Goal: Information Seeking & Learning: Learn about a topic

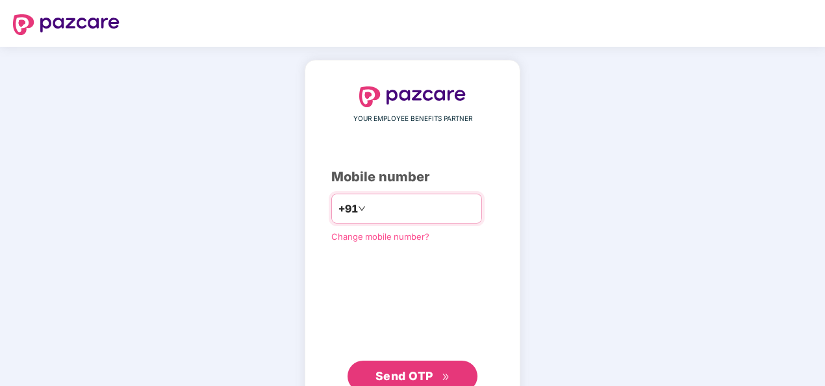
click at [394, 205] on input "number" at bounding box center [421, 208] width 107 height 21
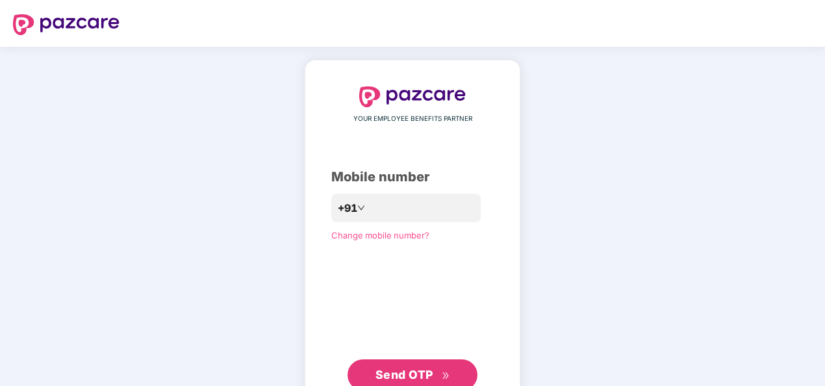
click at [417, 371] on span "Send OTP" at bounding box center [404, 375] width 58 height 14
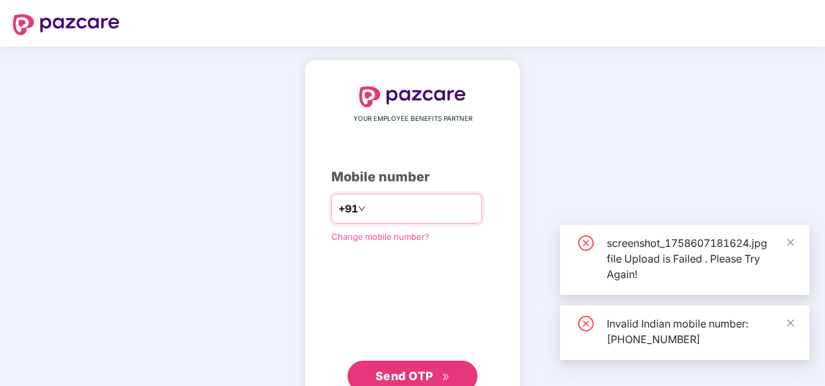
click at [368, 213] on input "**********" at bounding box center [421, 208] width 107 height 21
click at [368, 206] on input "**********" at bounding box center [421, 208] width 107 height 21
click at [368, 207] on input "**********" at bounding box center [421, 208] width 107 height 21
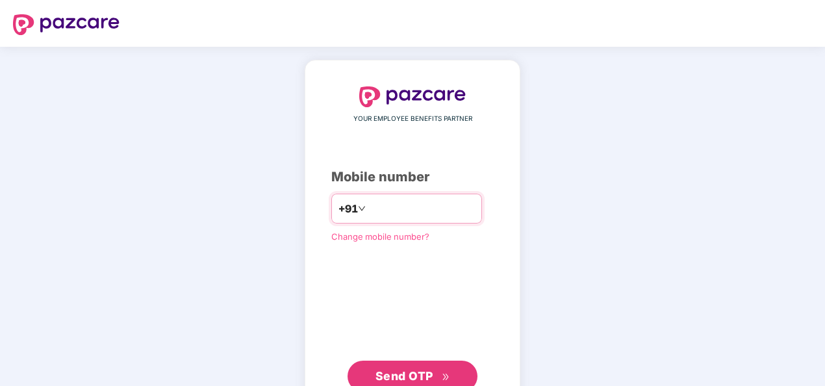
type input "**********"
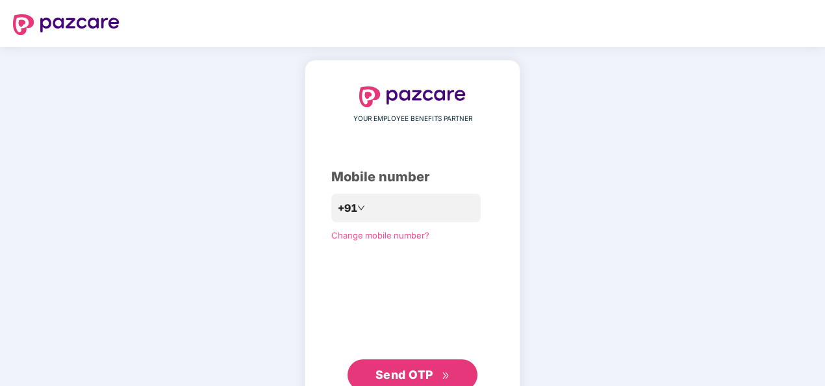
click at [414, 373] on span "Send OTP" at bounding box center [404, 375] width 58 height 14
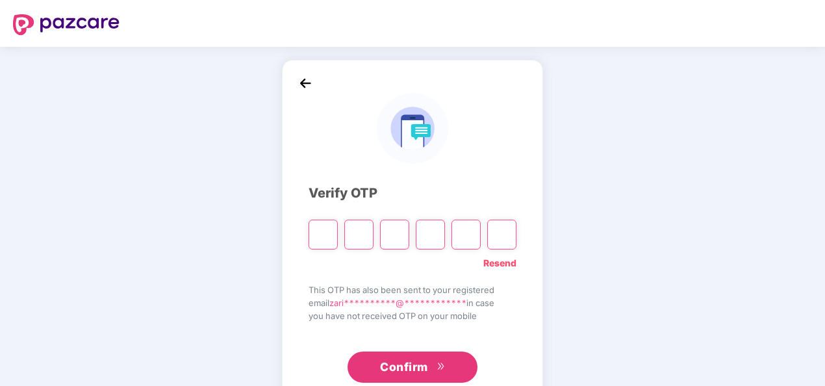
type input "*"
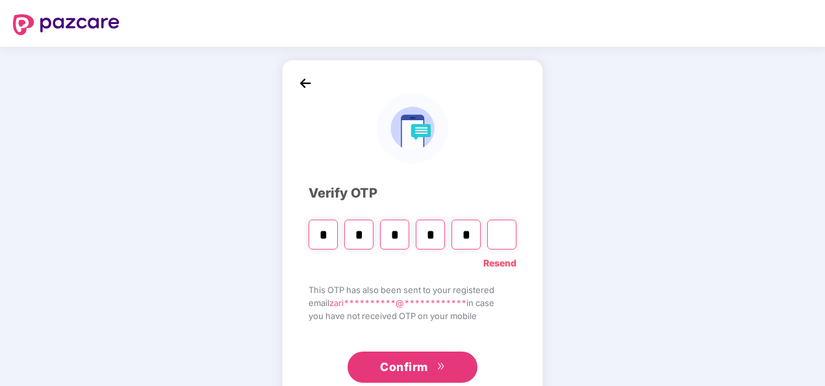
type input "*"
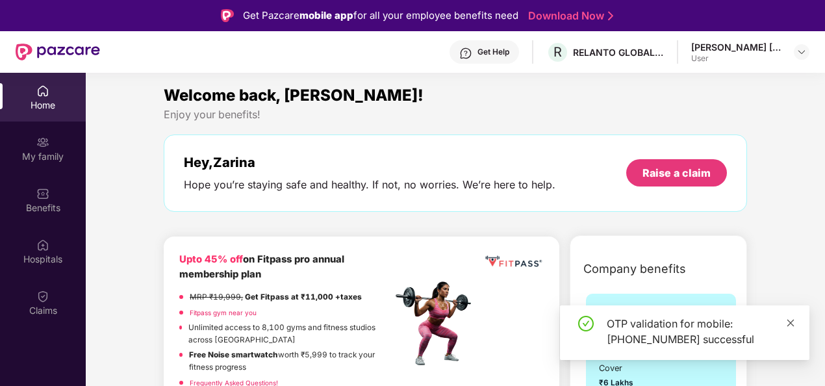
click at [794, 322] on icon "close" at bounding box center [790, 322] width 9 height 9
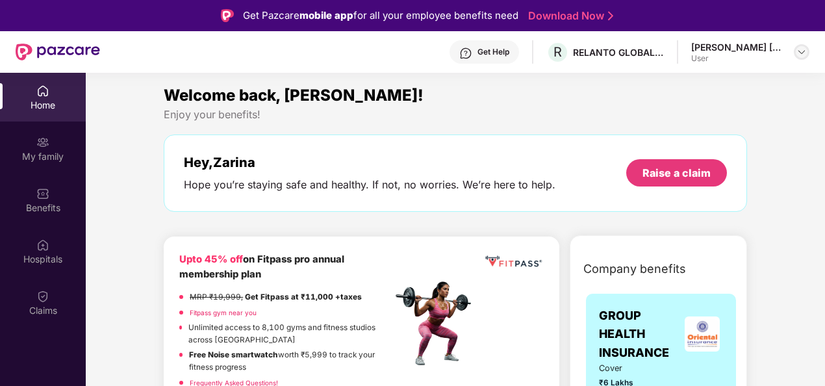
click at [798, 53] on img at bounding box center [801, 52] width 10 height 10
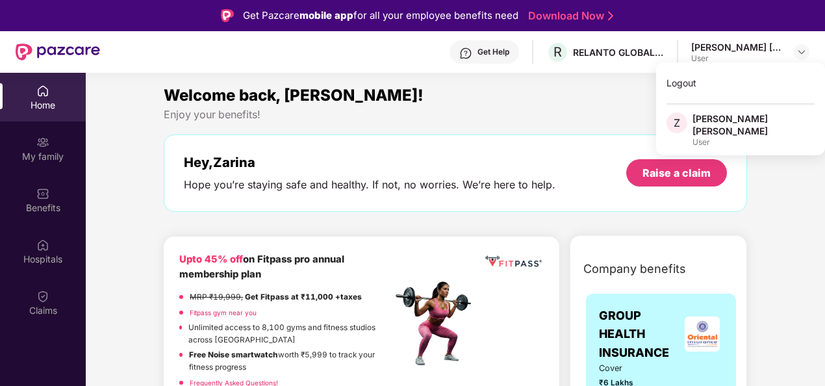
click at [498, 129] on div "Welcome back, [PERSON_NAME]! Enjoy your benefits! Hey, [PERSON_NAME] Hope you’r…" at bounding box center [456, 154] width 594 height 142
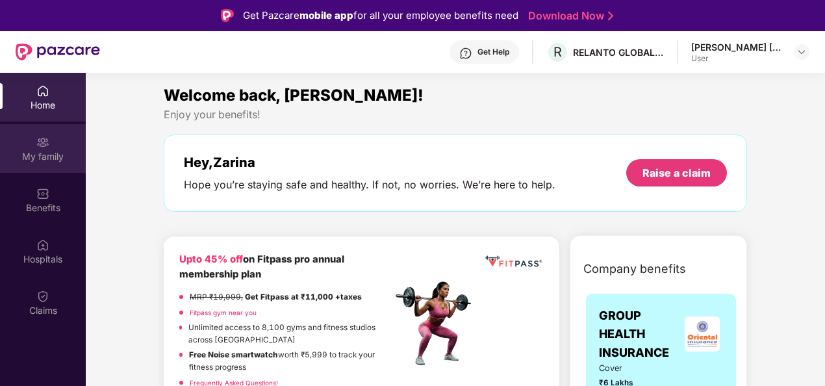
click at [47, 159] on div "My family" at bounding box center [43, 156] width 86 height 13
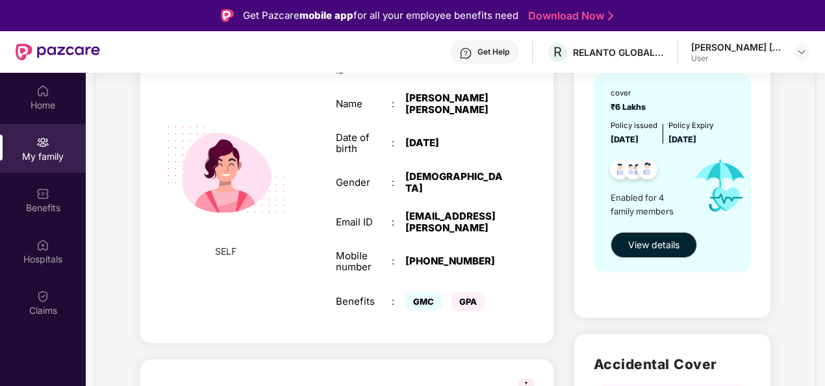
scroll to position [169, 0]
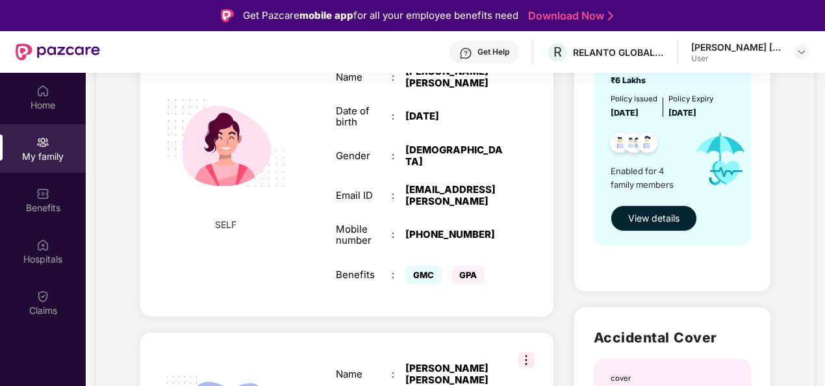
click at [650, 216] on span "View details" at bounding box center [653, 218] width 51 height 14
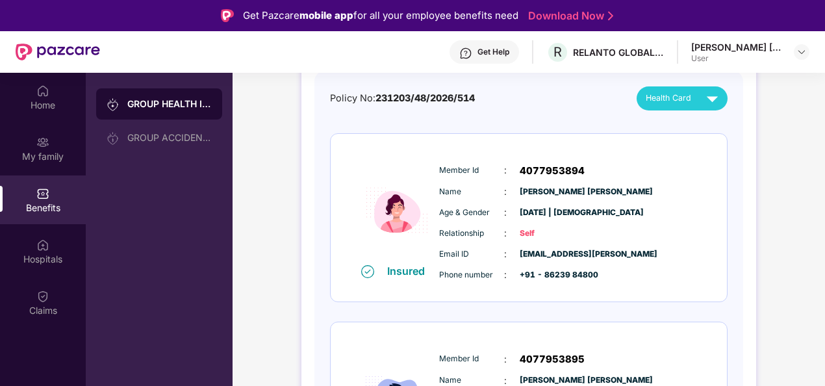
scroll to position [138, 0]
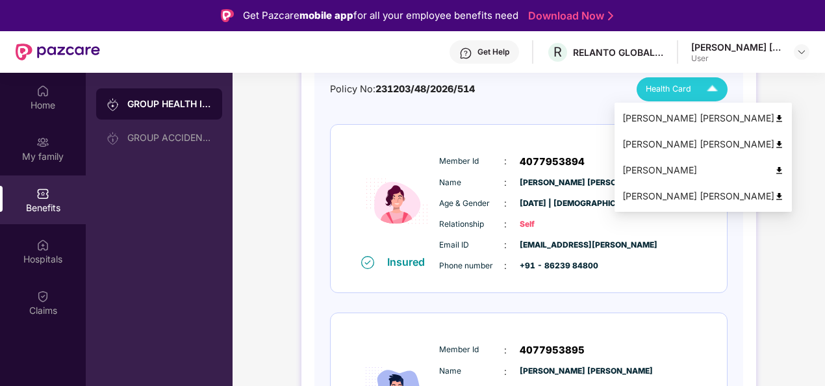
click at [718, 83] on img at bounding box center [712, 89] width 23 height 23
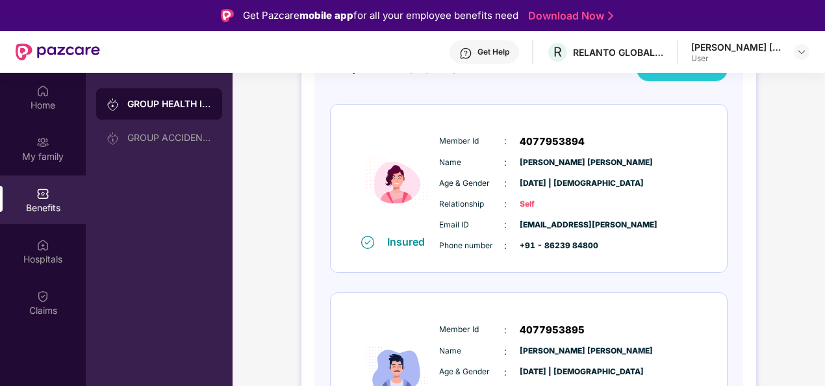
scroll to position [0, 0]
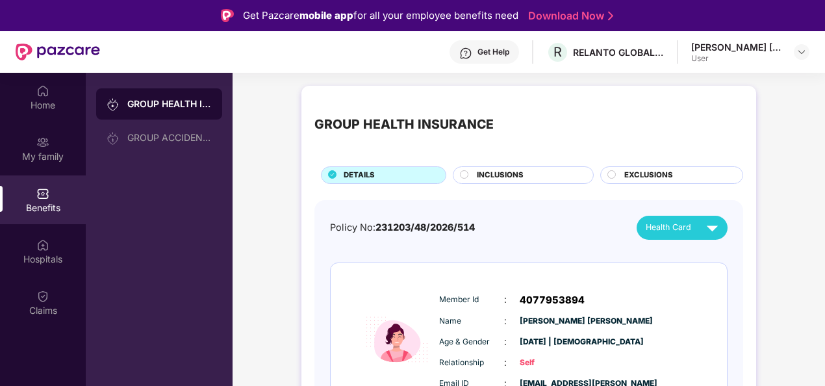
click at [514, 174] on span "INCLUSIONS" at bounding box center [500, 176] width 47 height 12
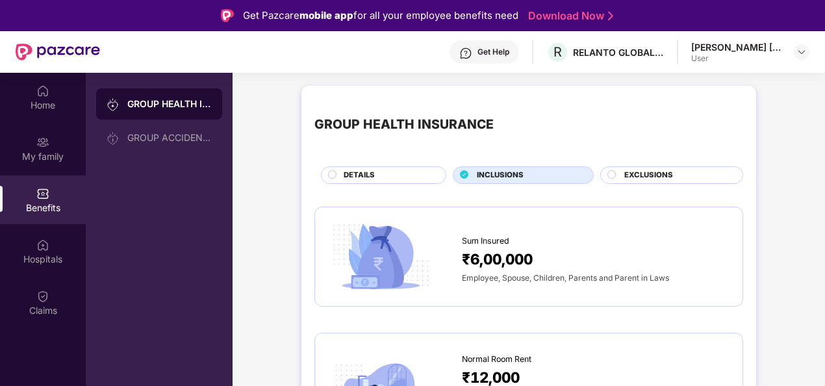
click at [660, 168] on div "EXCLUSIONS" at bounding box center [671, 175] width 143 height 18
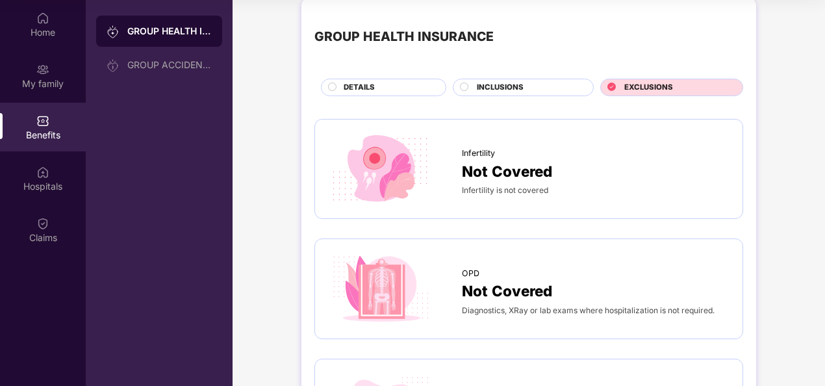
scroll to position [14, 0]
click at [507, 91] on span "INCLUSIONS" at bounding box center [500, 89] width 47 height 12
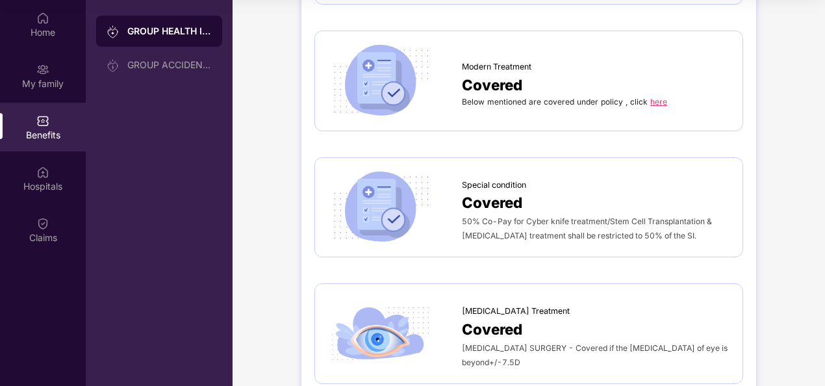
scroll to position [2183, 0]
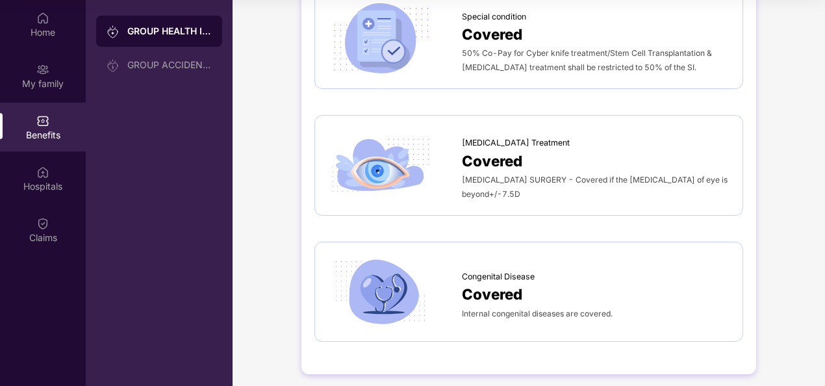
click at [472, 136] on span "[MEDICAL_DATA] Treatment" at bounding box center [516, 142] width 108 height 13
click at [668, 176] on span "[MEDICAL_DATA] SURGERY - Covered if the [MEDICAL_DATA] of eye is beyond+/-7.5D" at bounding box center [595, 187] width 266 height 24
click at [348, 168] on img at bounding box center [380, 165] width 105 height 73
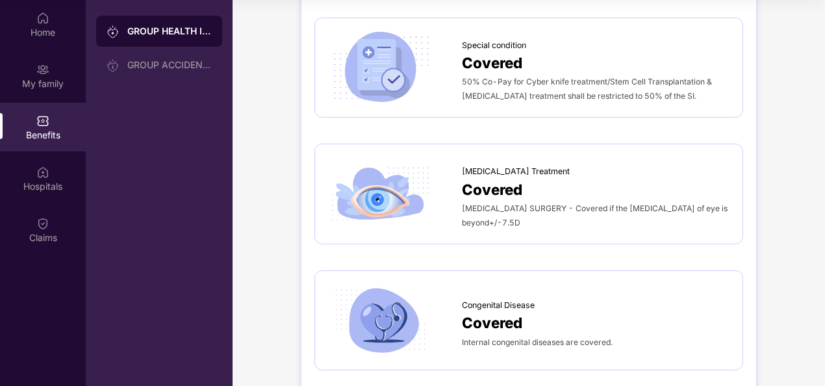
scroll to position [2153, 0]
